Goal: Check status: Check status

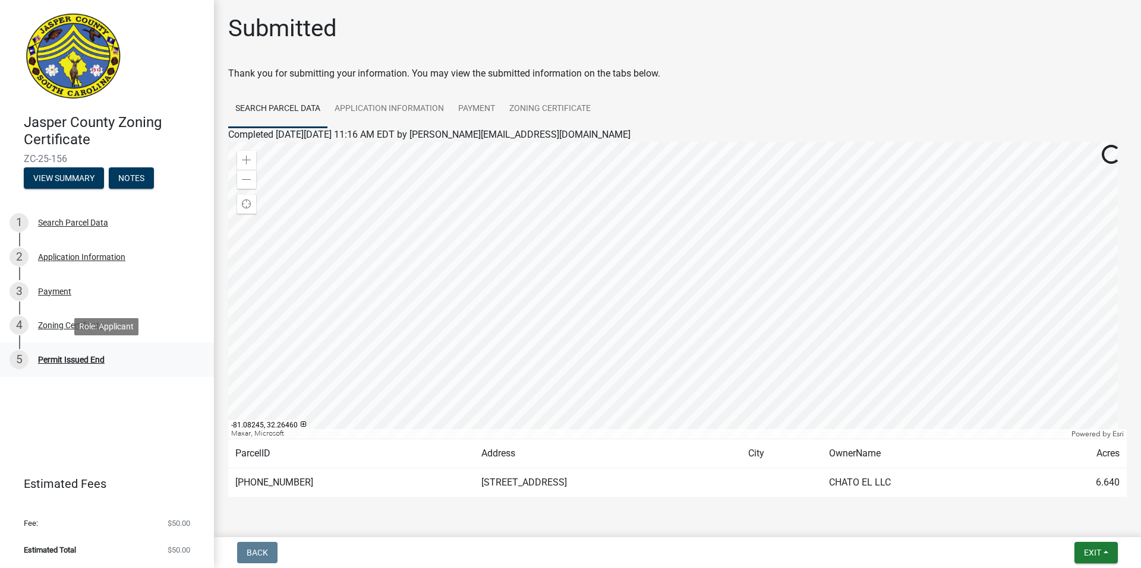
click at [86, 356] on div "Permit Issued End" at bounding box center [71, 360] width 67 height 8
click at [78, 184] on button "View Summary" at bounding box center [64, 178] width 80 height 21
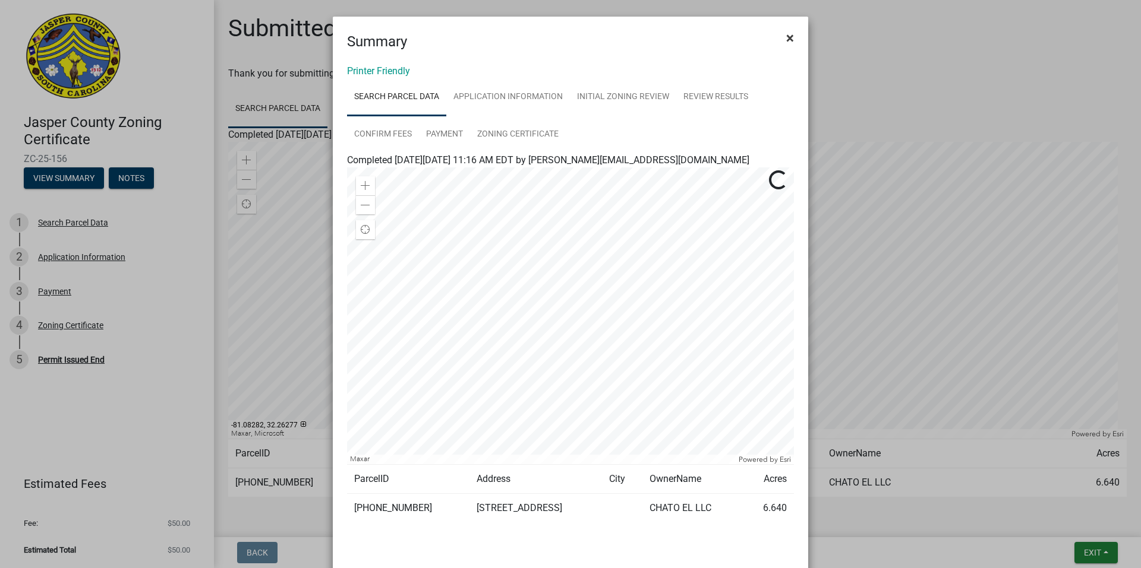
click at [778, 39] on button "×" at bounding box center [789, 37] width 27 height 33
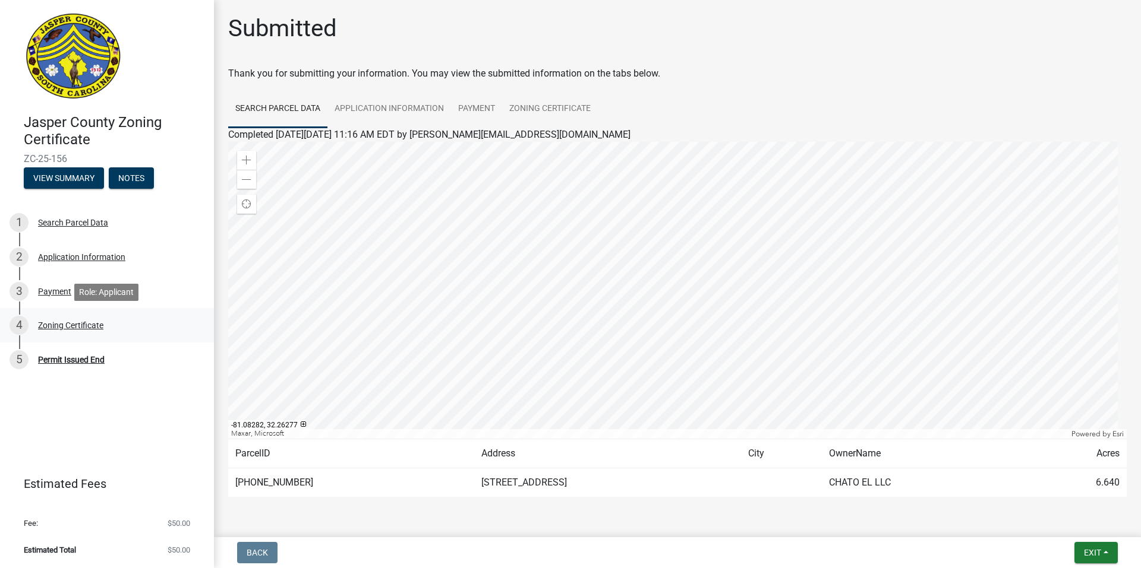
click at [58, 327] on div "Zoning Certificate" at bounding box center [70, 325] width 65 height 8
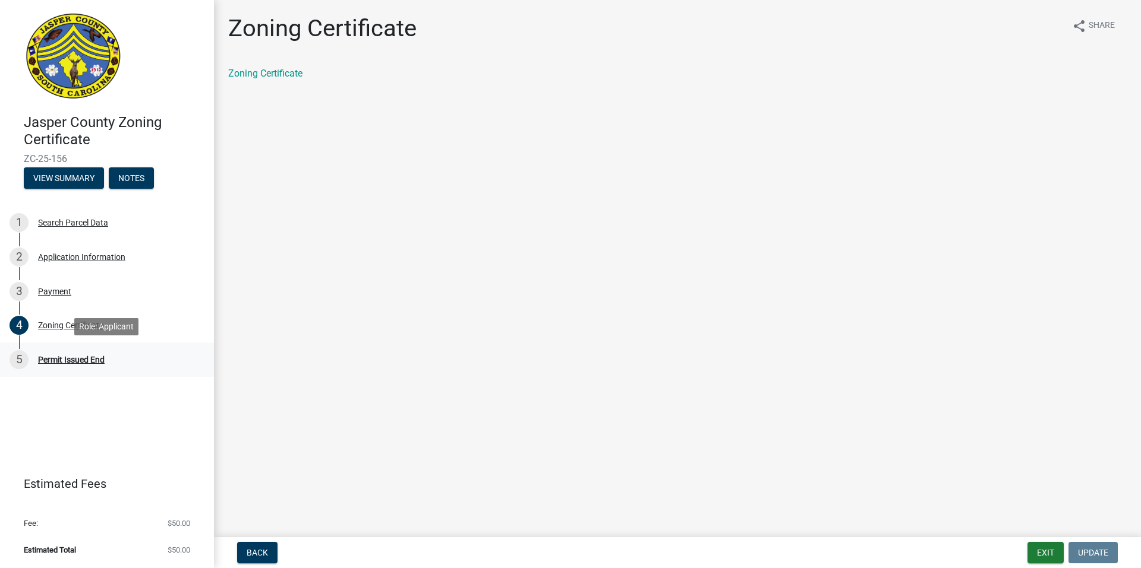
click at [53, 365] on div "5 Permit Issued End" at bounding box center [102, 359] width 185 height 19
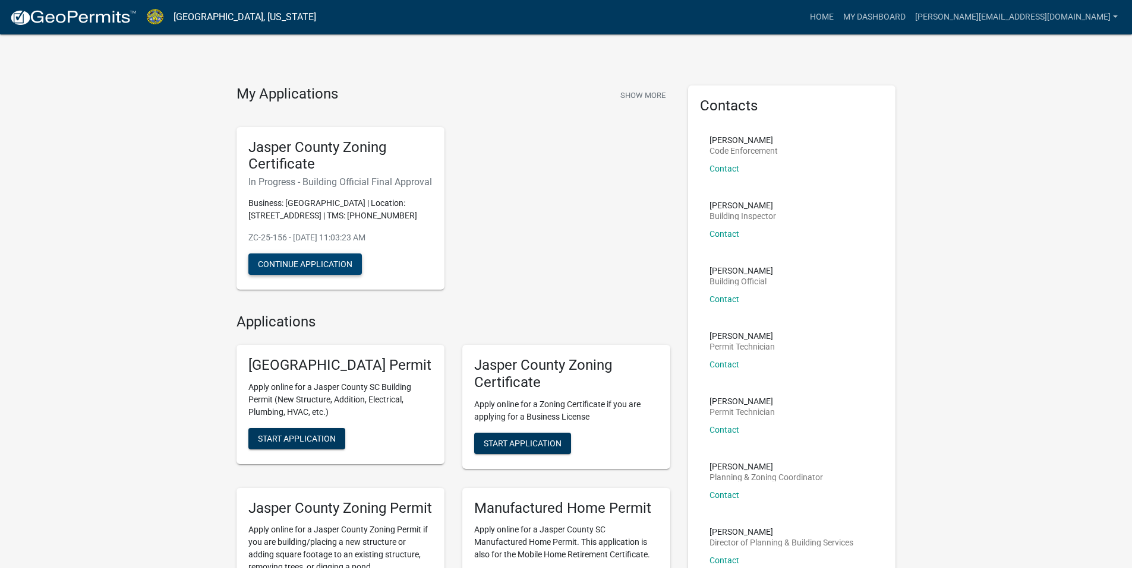
click at [280, 260] on button "Continue Application" at bounding box center [304, 264] width 113 height 21
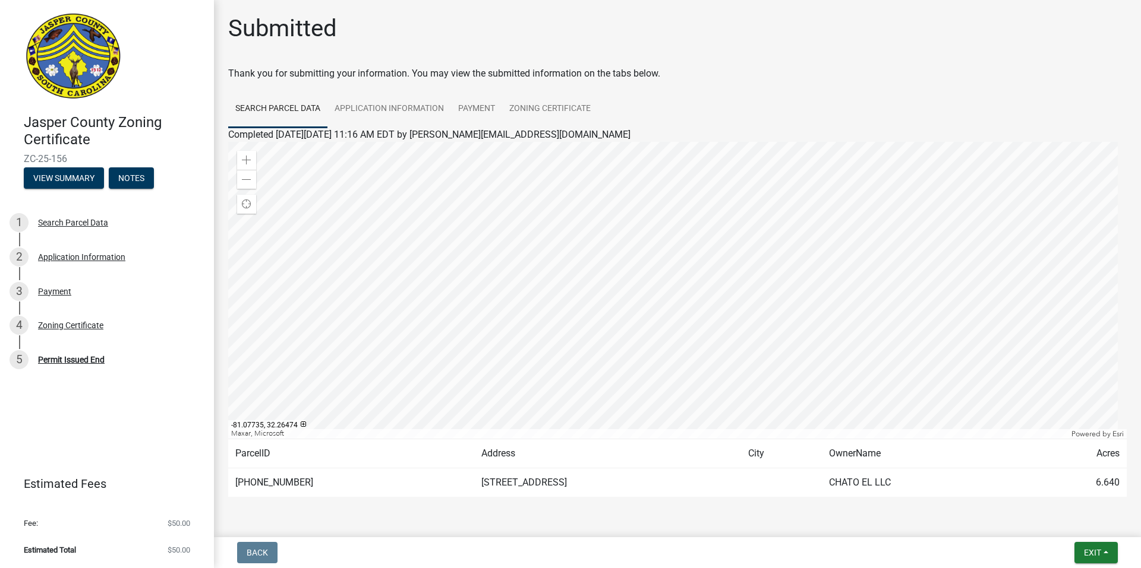
scroll to position [34, 0]
